Goal: Information Seeking & Learning: Learn about a topic

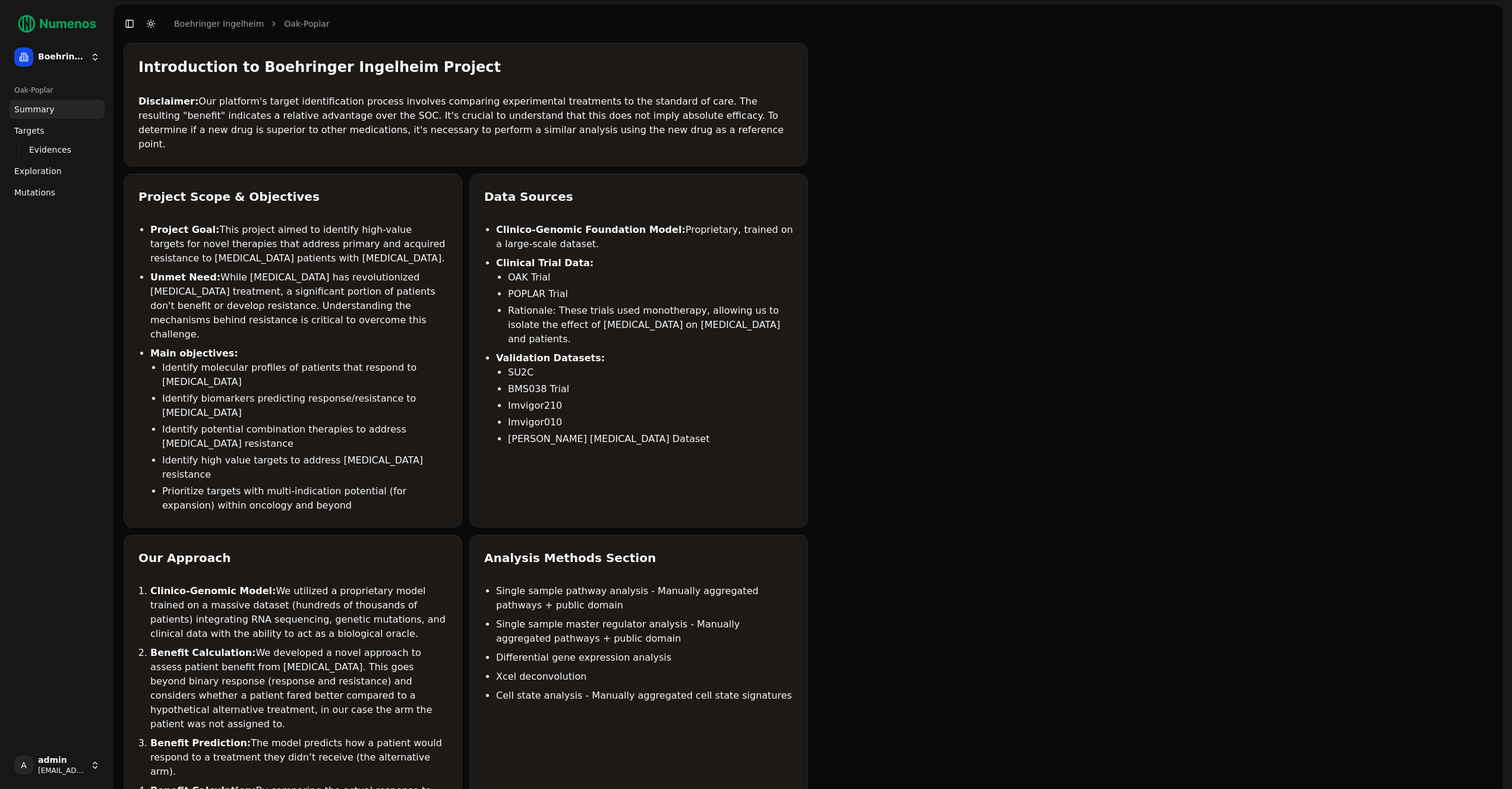
click at [38, 188] on span "Mutations" at bounding box center [35, 192] width 41 height 12
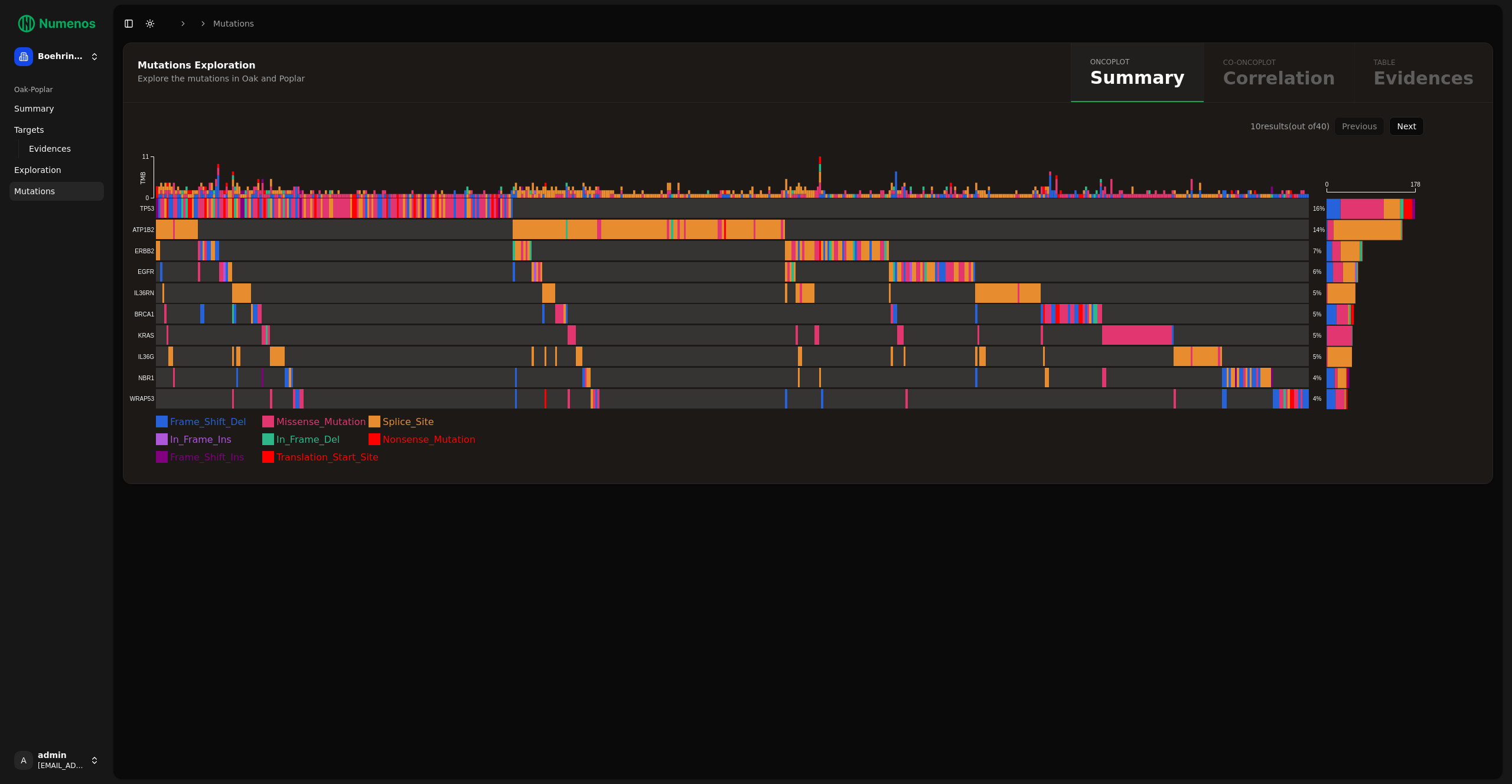
click at [1406, 129] on button "Next" at bounding box center [1406, 126] width 35 height 19
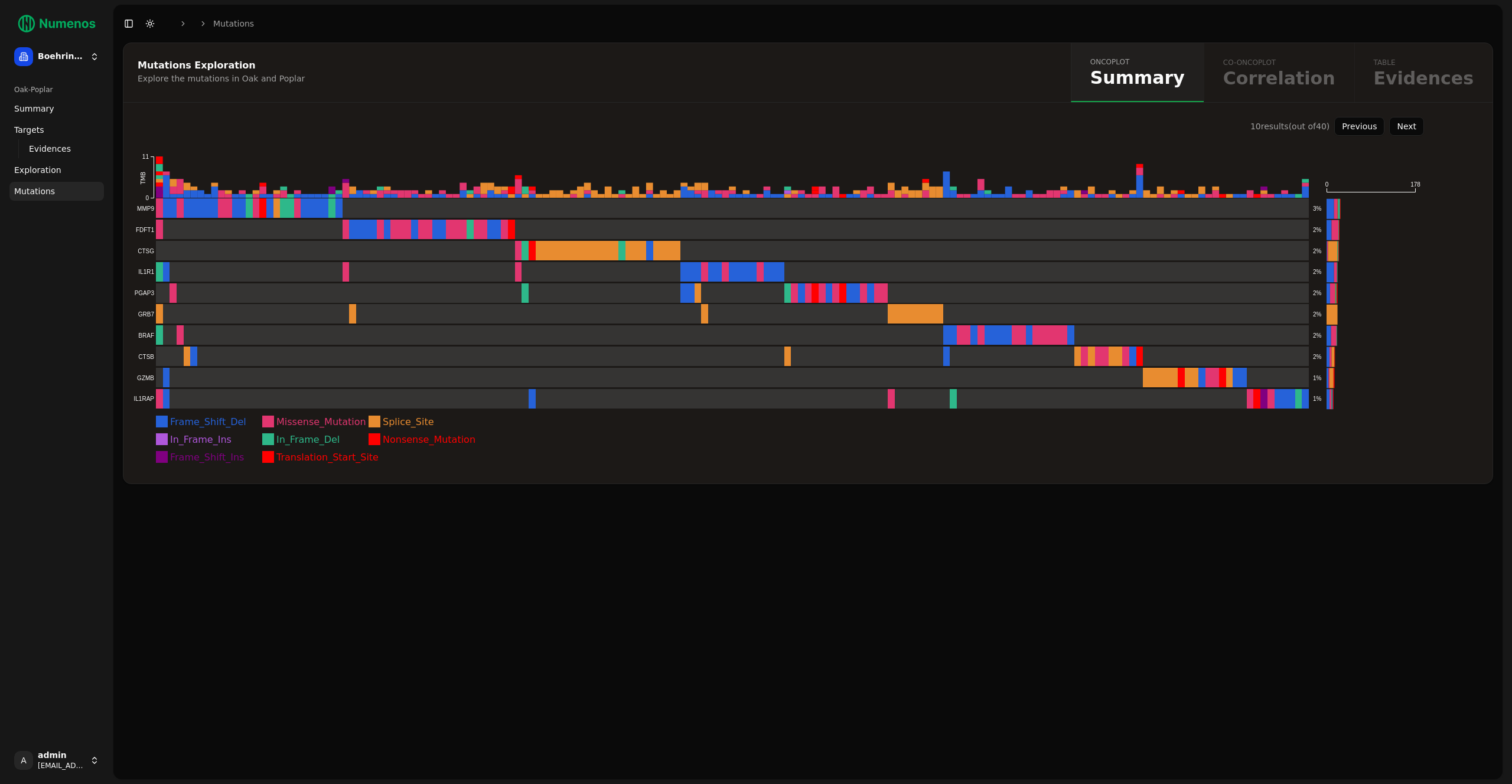
click at [1375, 129] on button "Previous" at bounding box center [1360, 126] width 50 height 19
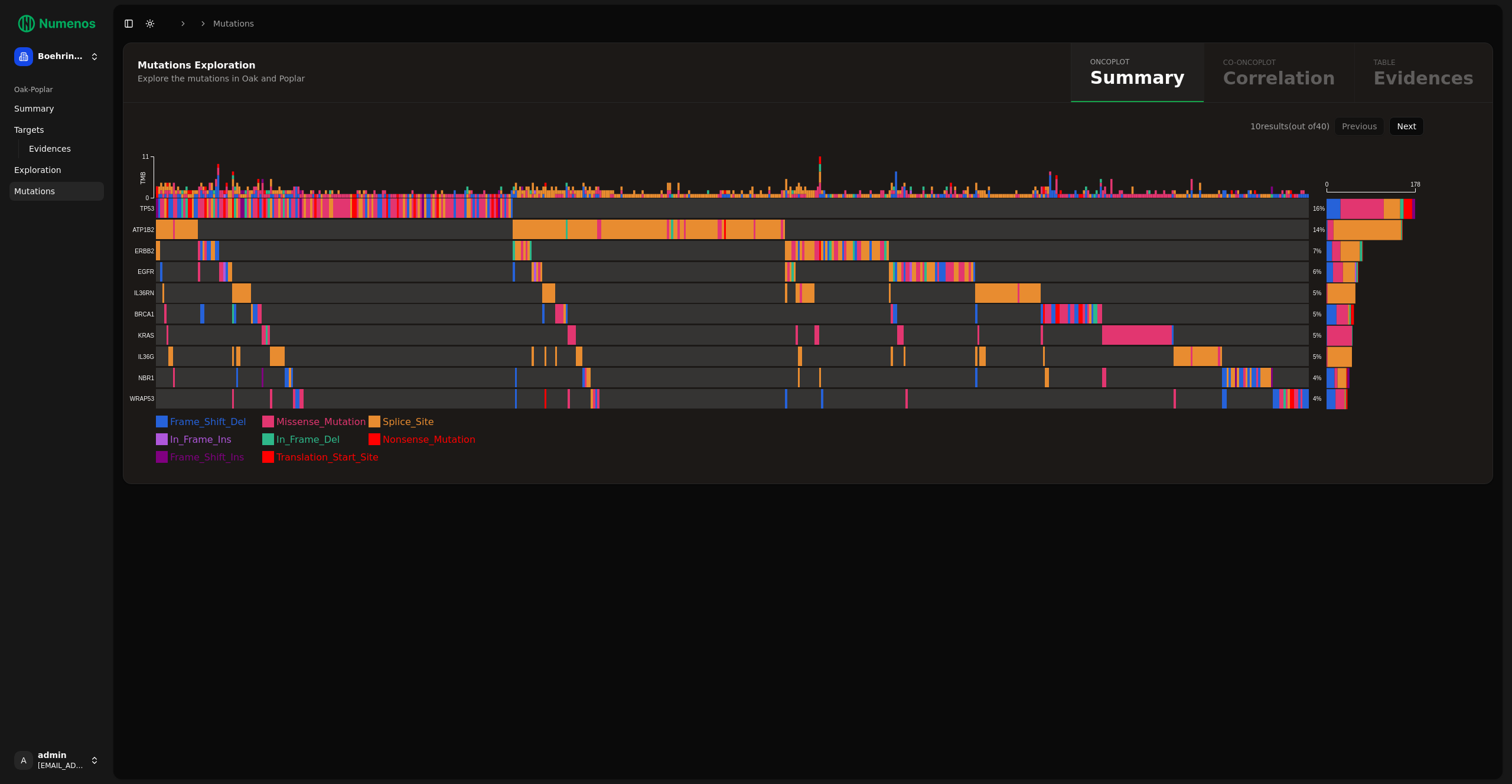
click at [1366, 129] on div "Previous Next" at bounding box center [1379, 126] width 90 height 19
click at [186, 232] on rect at bounding box center [719, 230] width 1179 height 20
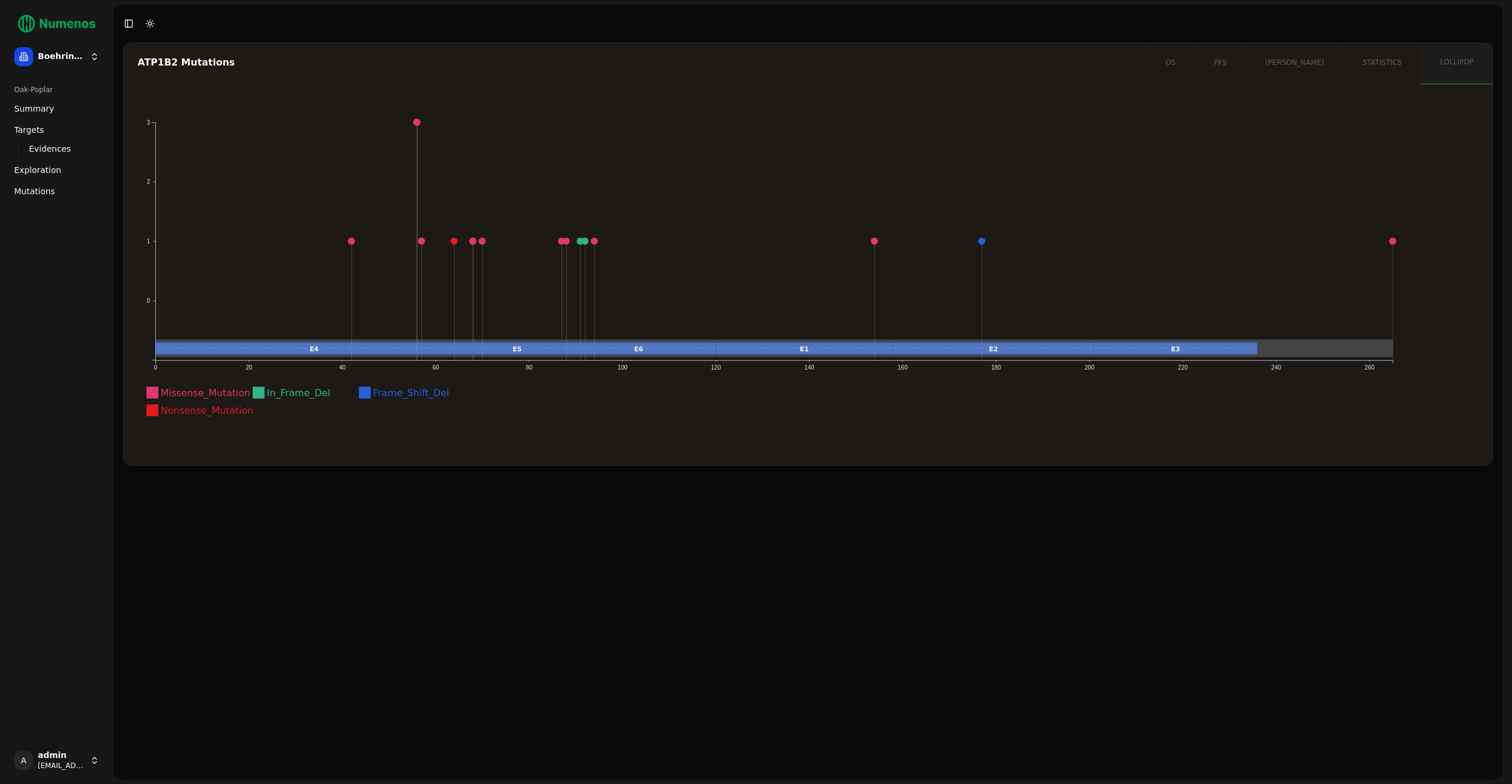
click at [511, 504] on div "ATP1B2 Mutations os pfs [PERSON_NAME] statistics lollipop Missense_Mutation In_…" at bounding box center [808, 411] width 1389 height 737
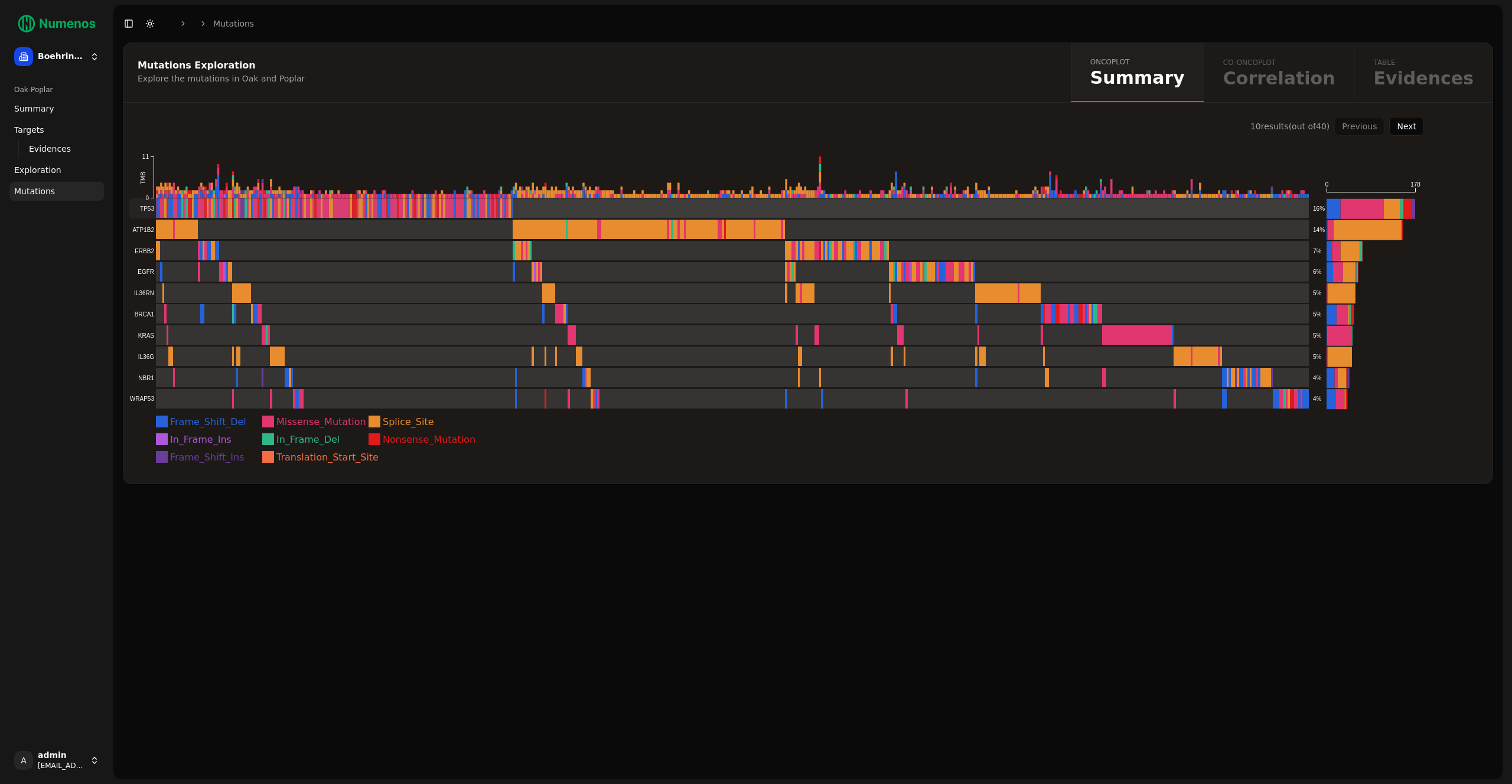
click at [398, 211] on rect at bounding box center [719, 209] width 1179 height 20
